Goal: Task Accomplishment & Management: Manage account settings

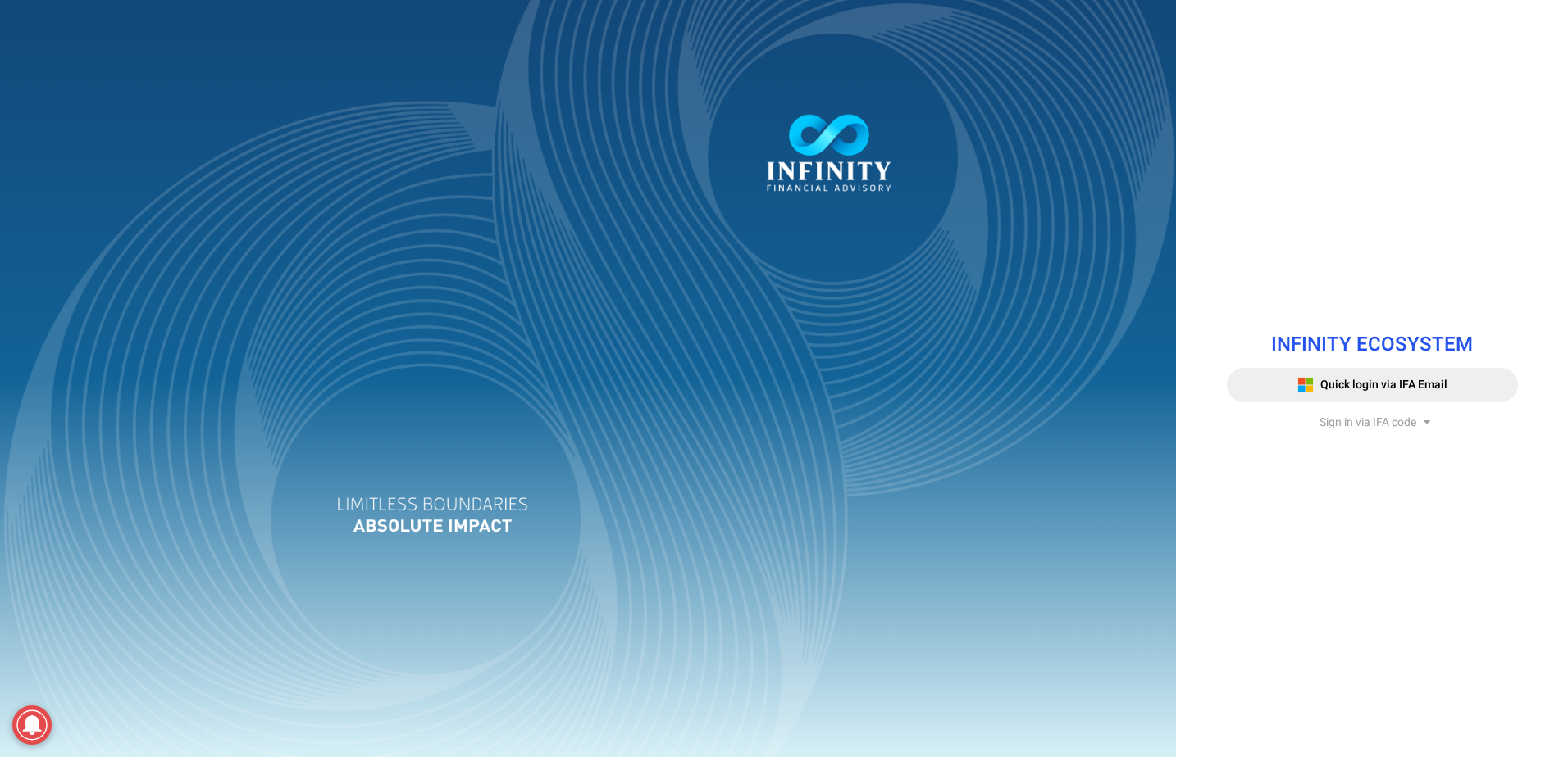
click at [1376, 432] on div "INFINITY ECOSYSTEM Quick login via IFA Email Sign in via IFA code Infinity Fina…" at bounding box center [1371, 378] width 316 height 130
click at [1373, 421] on span "Sign in via IFA code" at bounding box center [1367, 423] width 96 height 18
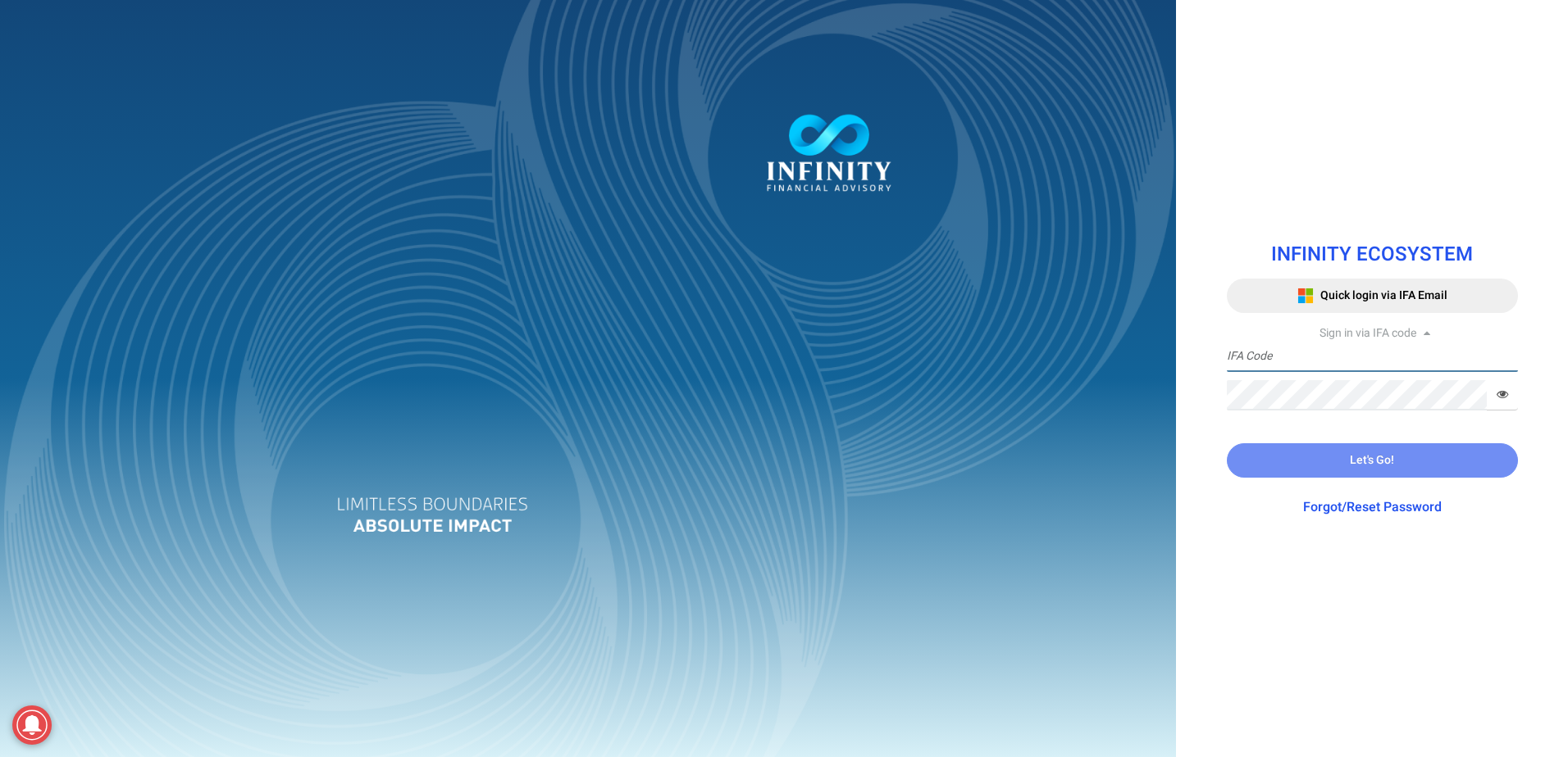
type input "[PERSON_NAME]"
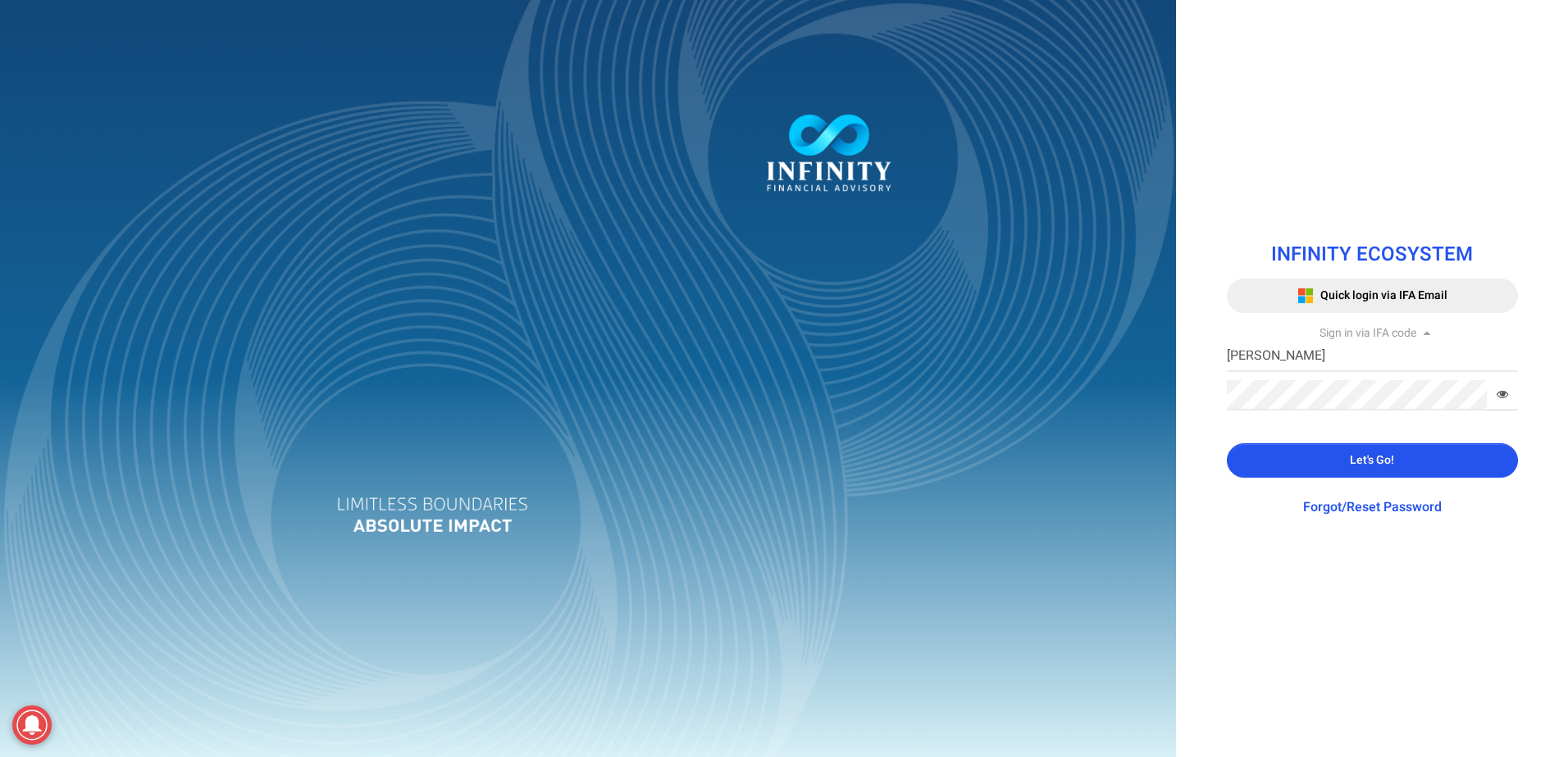
click at [1341, 460] on button "Let's Go!" at bounding box center [1372, 460] width 291 height 34
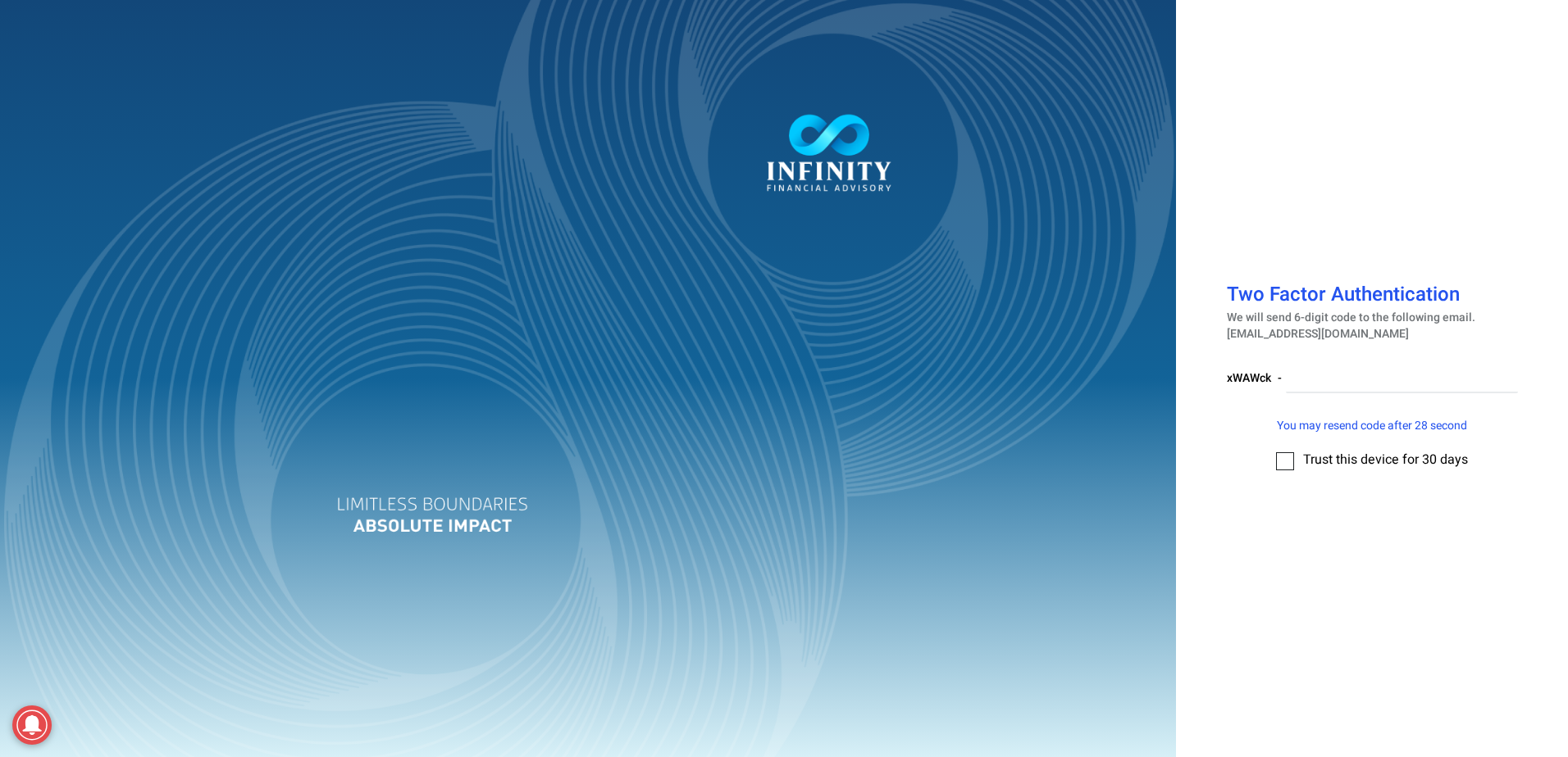
click at [1332, 376] on div at bounding box center [784, 378] width 1568 height 757
click at [1333, 383] on input "number" at bounding box center [1402, 378] width 232 height 30
click at [1334, 382] on input "number" at bounding box center [1402, 378] width 232 height 30
type input "955862"
